Goal: Task Accomplishment & Management: Use online tool/utility

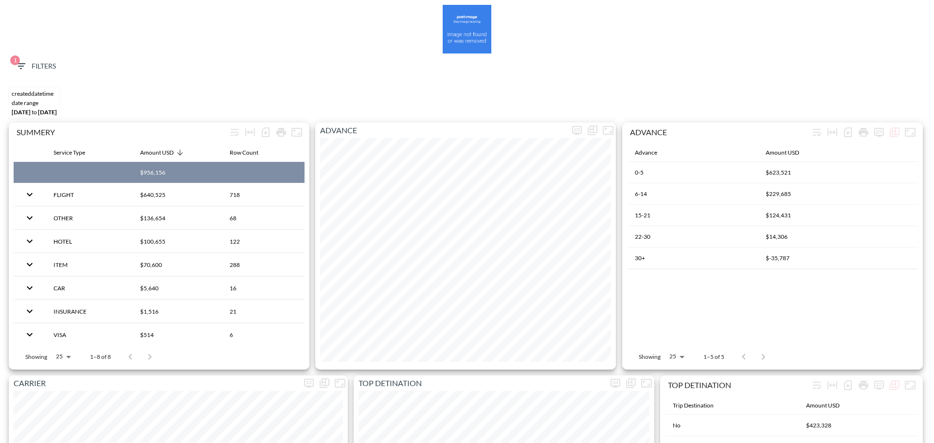
click at [42, 65] on span "1 Filters" at bounding box center [35, 66] width 41 height 12
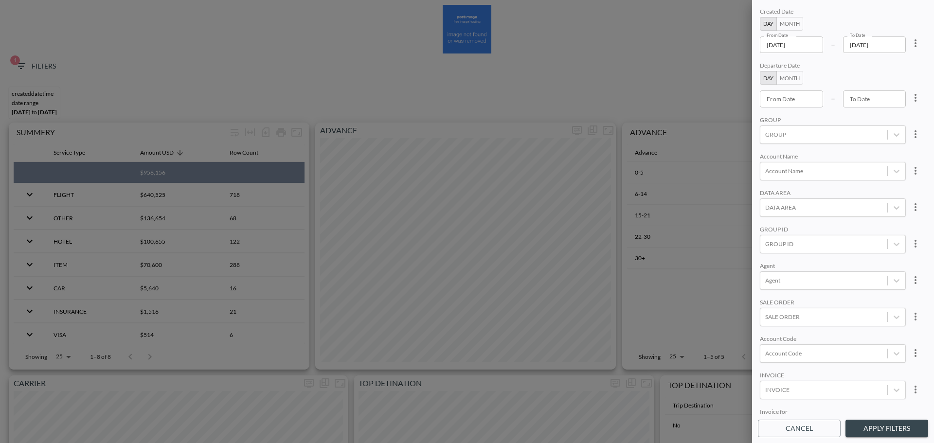
click at [911, 48] on icon "more" at bounding box center [915, 43] width 12 height 12
click at [880, 87] on div at bounding box center [467, 221] width 934 height 443
click at [882, 76] on div "Clear" at bounding box center [467, 221] width 934 height 443
click at [916, 46] on icon "more" at bounding box center [915, 43] width 12 height 12
click at [889, 79] on div at bounding box center [467, 221] width 934 height 443
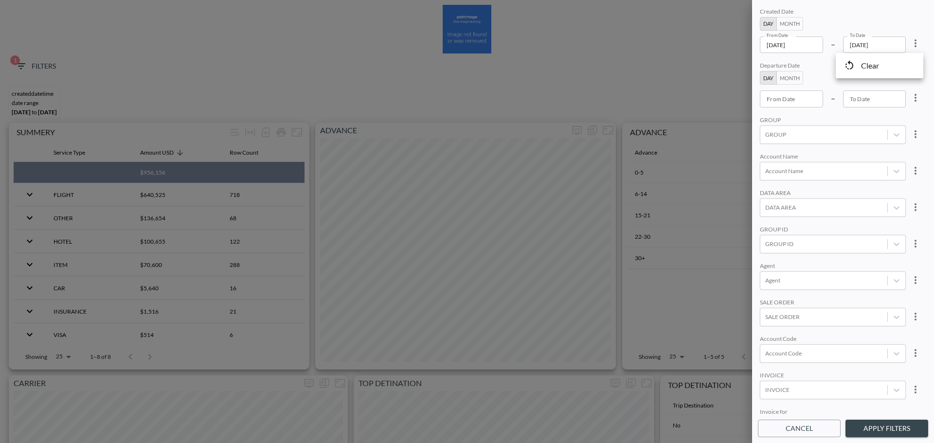
click at [888, 71] on body "BI.P.EYE, Interactive Analytics Dashboards 1 Filters CREATEDDATETIME DATE RANGE…" at bounding box center [467, 221] width 934 height 443
click at [915, 42] on icon "more" at bounding box center [915, 43] width 12 height 12
click at [884, 68] on li "Clear" at bounding box center [879, 66] width 88 height 18
click at [788, 94] on body "BI.P.EYE, Interactive Analytics Dashboards 1 Filters CREATEDDATETIME DATE RANGE…" at bounding box center [467, 221] width 934 height 443
click at [826, 91] on div "From Date From Date – To Date To Date" at bounding box center [832, 98] width 146 height 17
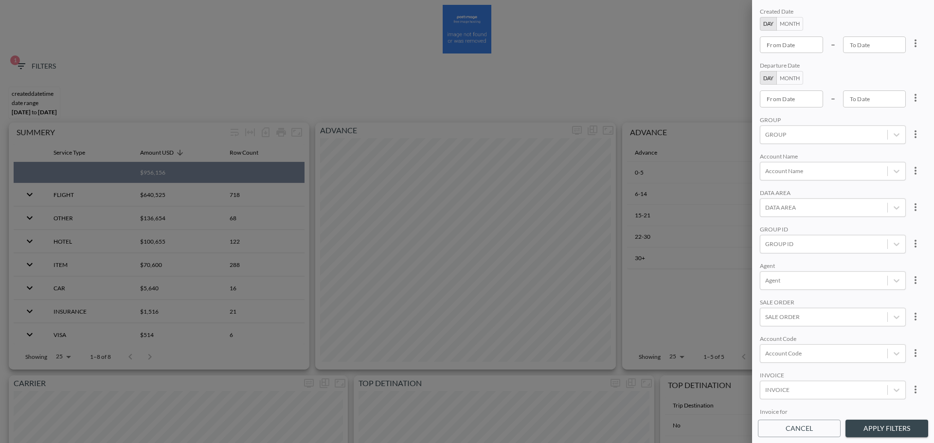
click at [817, 96] on input "From Date" at bounding box center [790, 98] width 63 height 17
type input "YYYY-MM-DD"
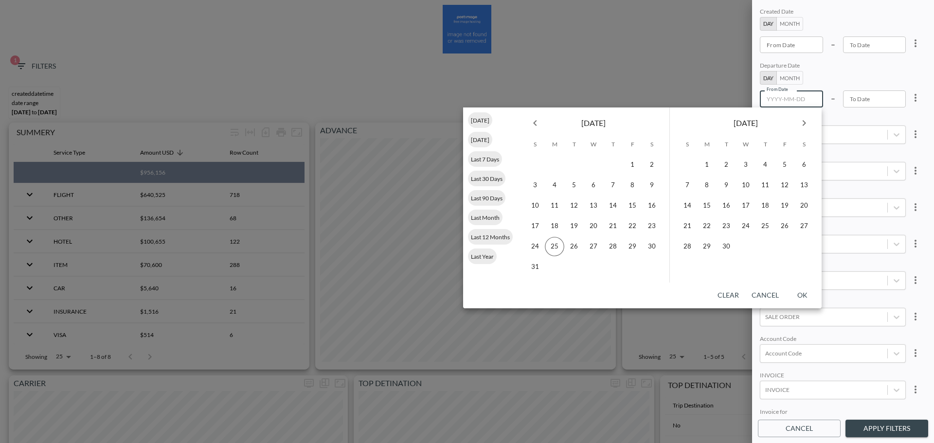
click at [532, 133] on div "[DATE]" at bounding box center [593, 120] width 152 height 27
click at [539, 127] on icon "Previous month" at bounding box center [535, 123] width 12 height 12
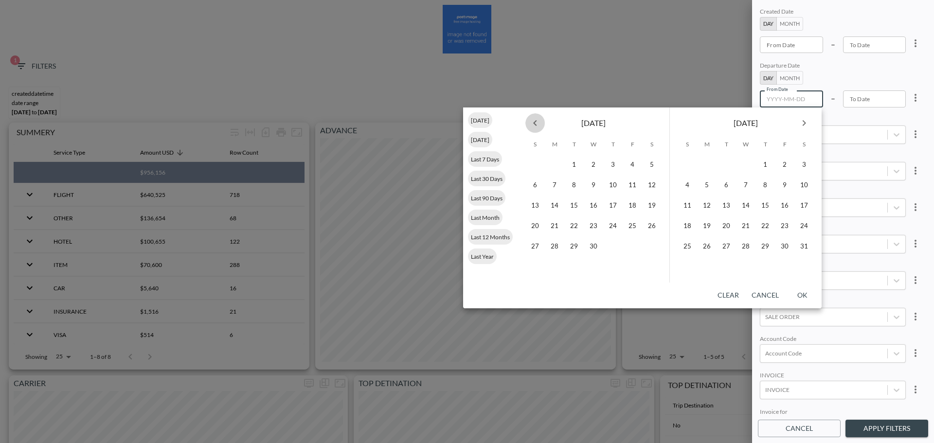
click at [539, 127] on icon "Previous month" at bounding box center [535, 123] width 12 height 12
click at [599, 164] on button "1" at bounding box center [592, 164] width 19 height 19
type input "[DATE]"
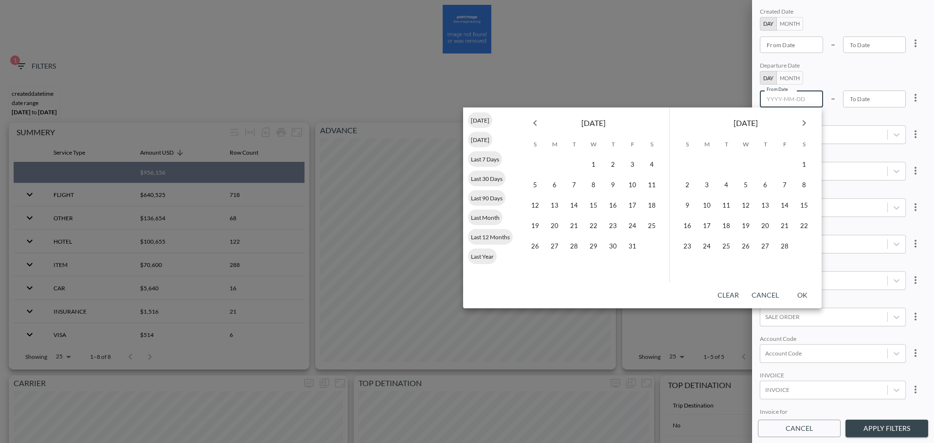
type input "YYYY-MM-DD"
click at [810, 122] on button "Next month" at bounding box center [803, 122] width 19 height 19
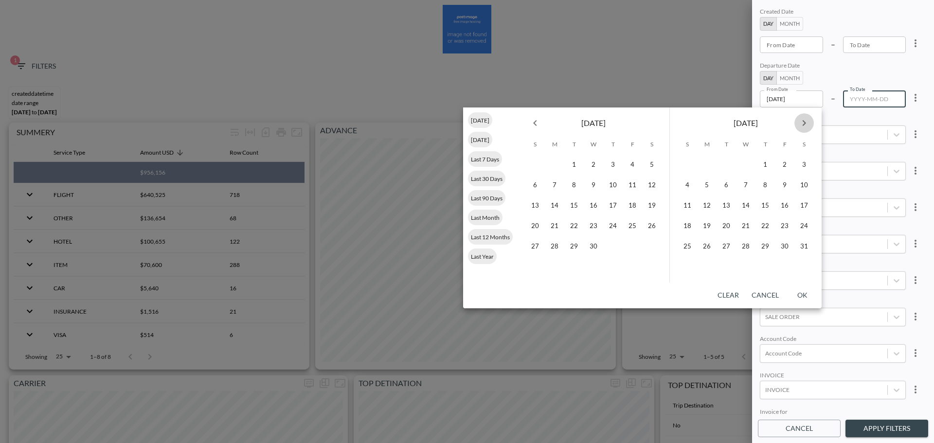
click at [810, 122] on button "Next month" at bounding box center [803, 122] width 19 height 19
click at [550, 250] on button "25" at bounding box center [554, 246] width 19 height 19
type input "[DATE]"
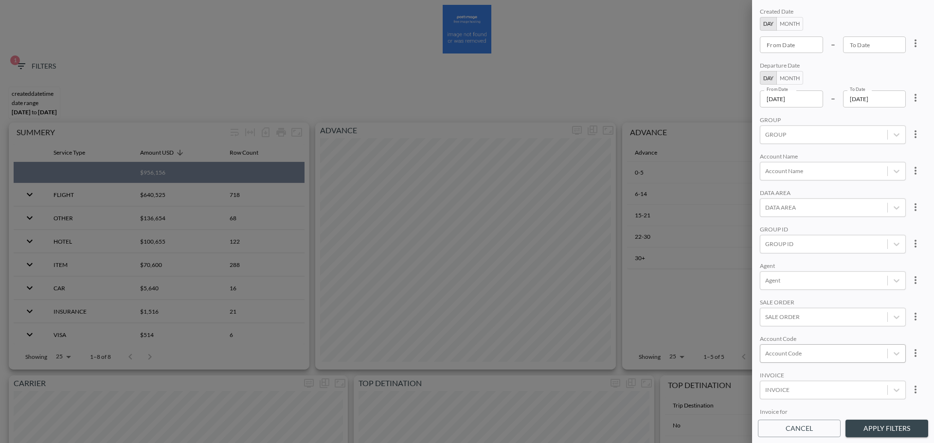
click at [808, 353] on div at bounding box center [823, 353] width 117 height 9
type input "ש"
click at [764, 289] on input "ADCN" at bounding box center [767, 288] width 20 height 20
click at [770, 306] on input "ADCT" at bounding box center [767, 305] width 20 height 20
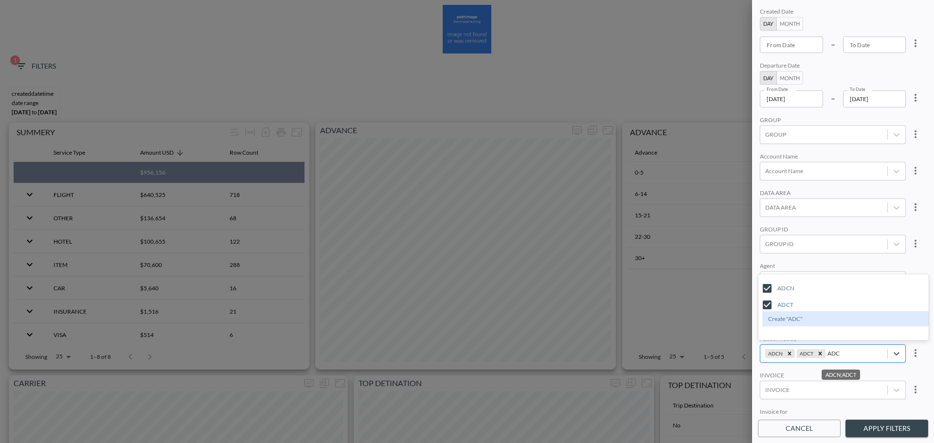
click at [832, 352] on input "ADC" at bounding box center [833, 353] width 13 height 7
click at [768, 301] on input "NBGR" at bounding box center [767, 305] width 20 height 20
type input "NBG"
click at [829, 262] on div "Agent" at bounding box center [832, 266] width 146 height 9
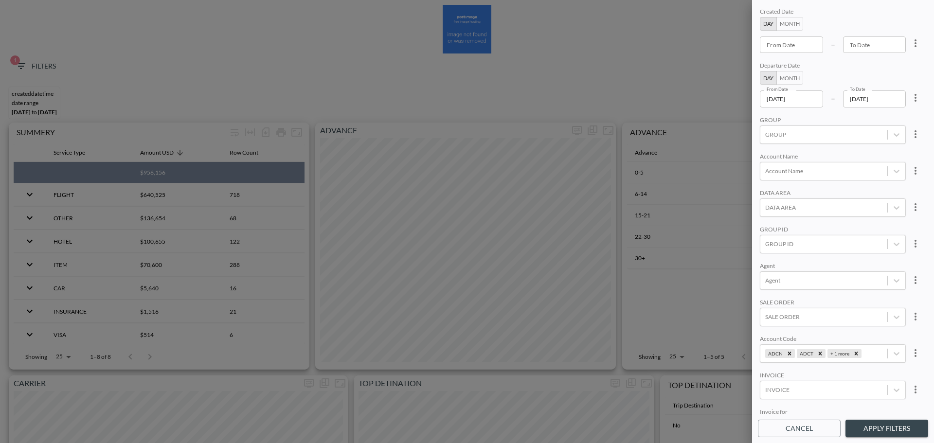
click at [890, 424] on button "Apply Filters" at bounding box center [886, 429] width 83 height 18
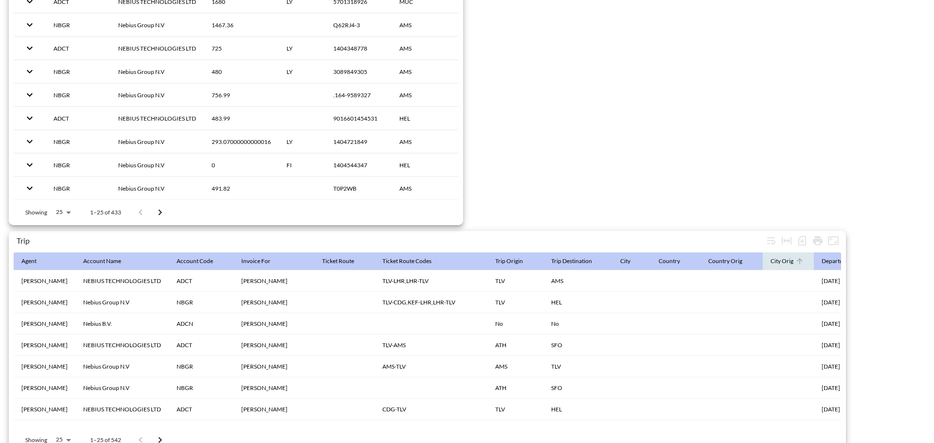
scroll to position [1529, 0]
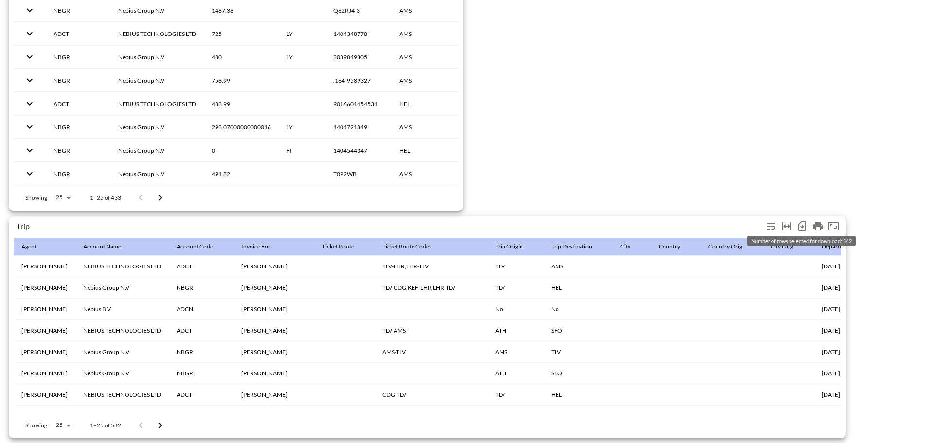
click at [807, 222] on icon "Number of rows selected for download: 542" at bounding box center [802, 226] width 12 height 12
